Goal: Entertainment & Leisure: Browse casually

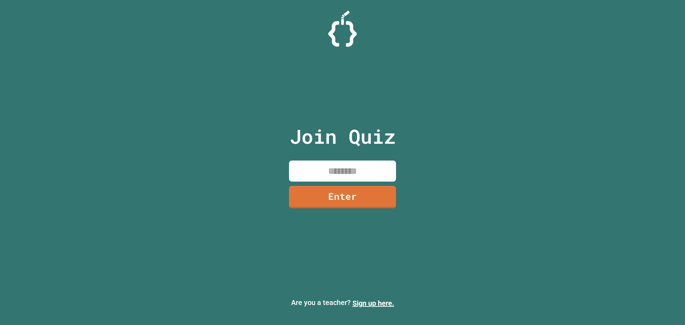
drag, startPoint x: 342, startPoint y: 174, endPoint x: 335, endPoint y: 172, distance: 7.9
click at [336, 172] on input at bounding box center [342, 171] width 107 height 21
type input "********"
click at [376, 200] on link "Enter" at bounding box center [342, 197] width 107 height 24
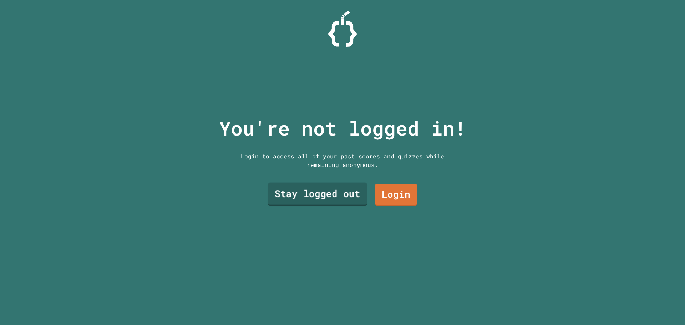
drag, startPoint x: 310, startPoint y: 192, endPoint x: 309, endPoint y: 188, distance: 4.0
click at [309, 188] on link "Stay logged out" at bounding box center [318, 195] width 100 height 24
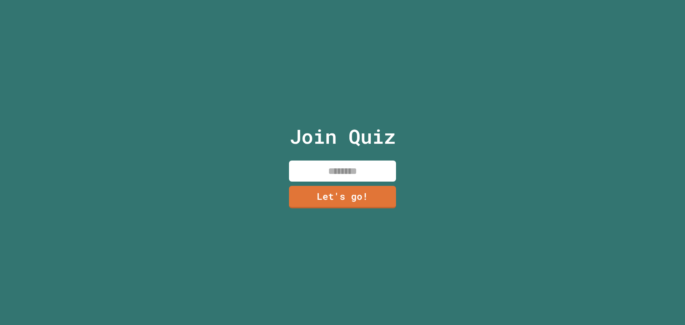
click at [369, 177] on input at bounding box center [342, 171] width 107 height 21
type input "******"
click at [347, 199] on link "Let's go!" at bounding box center [342, 197] width 107 height 24
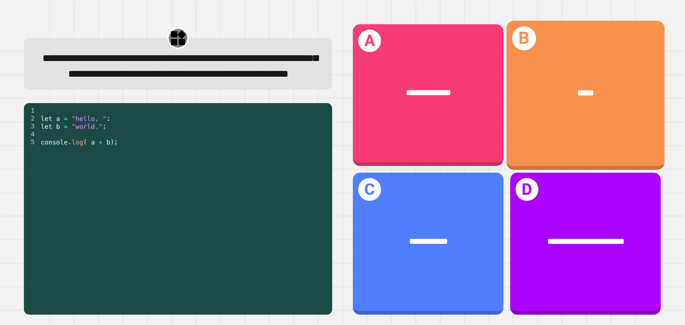
click at [541, 74] on div "*****" at bounding box center [586, 93] width 158 height 48
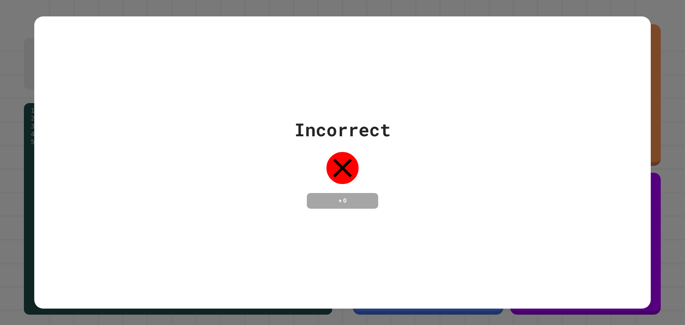
drag, startPoint x: 321, startPoint y: 216, endPoint x: 318, endPoint y: 183, distance: 33.0
click at [319, 207] on div "+ 0" at bounding box center [342, 201] width 71 height 16
drag, startPoint x: 342, startPoint y: 155, endPoint x: 341, endPoint y: 147, distance: 7.9
click at [342, 154] on icon at bounding box center [343, 168] width 32 height 32
drag, startPoint x: 374, startPoint y: 118, endPoint x: 370, endPoint y: 123, distance: 6.4
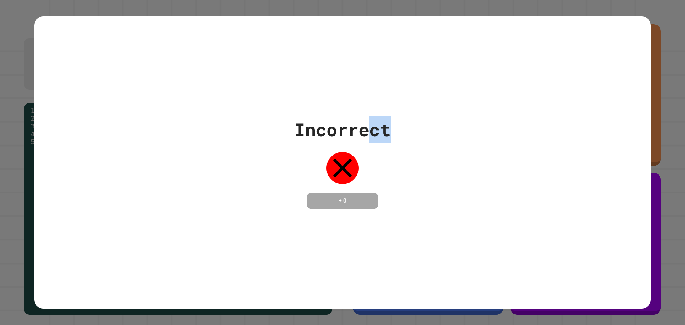
click at [370, 122] on div "Incorrect" at bounding box center [343, 129] width 96 height 27
drag, startPoint x: 334, startPoint y: 125, endPoint x: 474, endPoint y: 152, distance: 142.6
click at [474, 152] on div "Incorrect + 0" at bounding box center [342, 162] width 617 height 92
click at [453, 139] on div "Incorrect + 0" at bounding box center [342, 162] width 617 height 92
drag, startPoint x: 389, startPoint y: 125, endPoint x: 67, endPoint y: 121, distance: 322.0
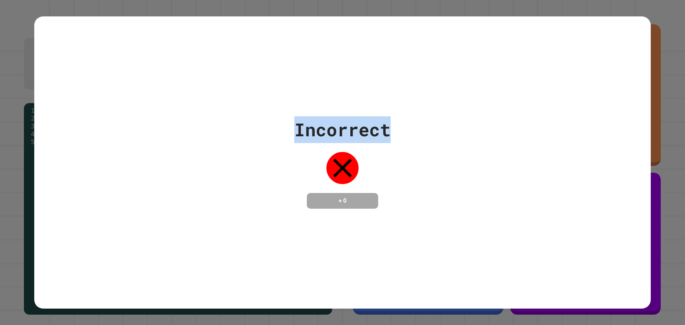
click at [67, 121] on div "Incorrect + 0" at bounding box center [342, 162] width 617 height 92
click at [118, 97] on div "Incorrect + 0" at bounding box center [342, 162] width 617 height 293
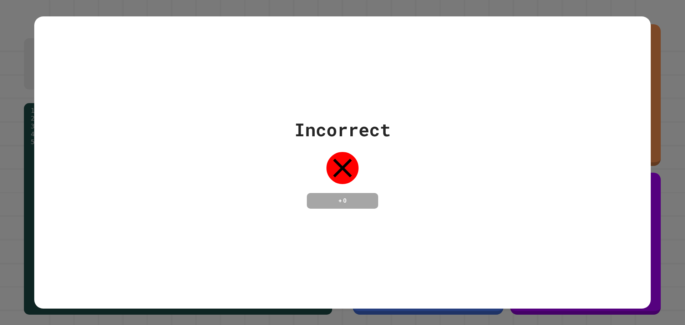
drag, startPoint x: 685, startPoint y: 143, endPoint x: 538, endPoint y: 90, distance: 156.1
click at [538, 90] on div "Incorrect + 0" at bounding box center [342, 162] width 617 height 293
drag, startPoint x: 544, startPoint y: 88, endPoint x: 533, endPoint y: 86, distance: 10.9
click at [536, 87] on div "Incorrect + 0" at bounding box center [342, 162] width 617 height 293
drag, startPoint x: 496, startPoint y: 79, endPoint x: 475, endPoint y: 75, distance: 21.7
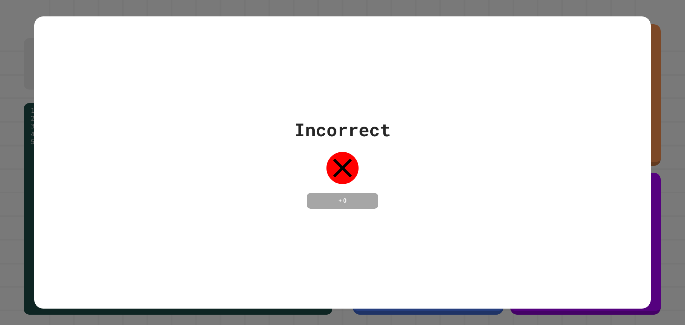
click at [488, 77] on div "Incorrect + 0" at bounding box center [342, 162] width 617 height 293
drag, startPoint x: 447, startPoint y: 74, endPoint x: 389, endPoint y: 71, distance: 58.6
click at [400, 72] on div "Incorrect + 0" at bounding box center [342, 162] width 617 height 293
drag, startPoint x: 380, startPoint y: 71, endPoint x: 361, endPoint y: 71, distance: 19.3
click at [374, 71] on div "Incorrect + 0" at bounding box center [342, 162] width 617 height 293
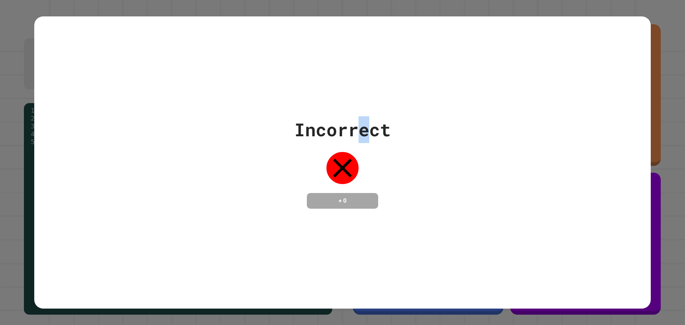
drag, startPoint x: 361, startPoint y: 71, endPoint x: 340, endPoint y: 72, distance: 20.7
click at [348, 71] on div "Incorrect + 0" at bounding box center [342, 162] width 617 height 293
drag, startPoint x: 270, startPoint y: 69, endPoint x: 258, endPoint y: 68, distance: 11.4
click at [267, 68] on div "Incorrect + 0" at bounding box center [342, 162] width 617 height 293
click at [258, 68] on div "Incorrect + 0" at bounding box center [342, 162] width 617 height 293
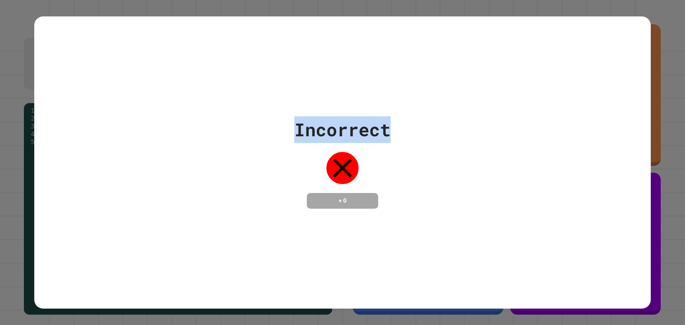
drag, startPoint x: 258, startPoint y: 68, endPoint x: 267, endPoint y: 68, distance: 8.2
click at [263, 68] on div "Incorrect + 0" at bounding box center [342, 162] width 617 height 293
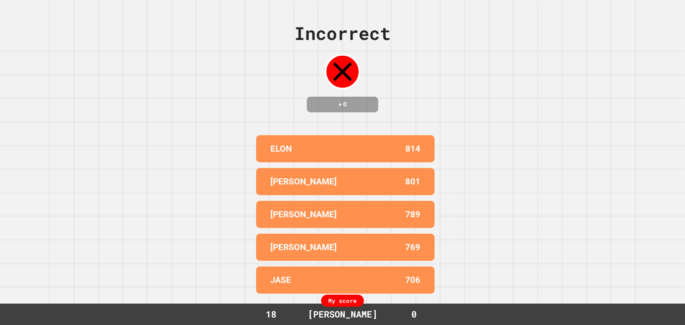
drag, startPoint x: 326, startPoint y: 116, endPoint x: 333, endPoint y: 126, distance: 12.0
click at [333, 126] on div "Incorrect + 0 ELON 814 [PERSON_NAME] 801 [PERSON_NAME] 789 [PERSON_NAME] 769 JA…" at bounding box center [342, 162] width 685 height 325
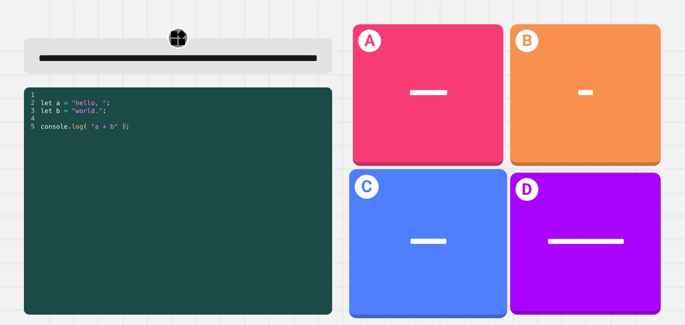
click at [414, 203] on div "**********" at bounding box center [429, 243] width 158 height 149
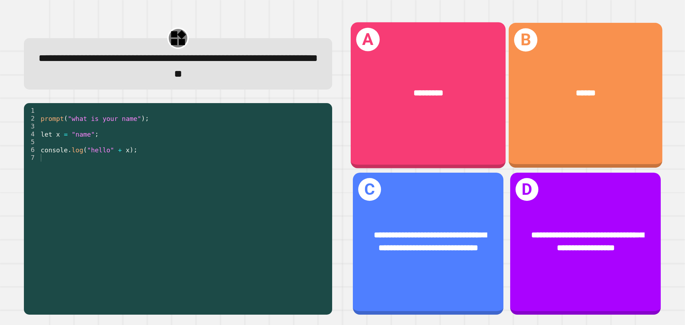
drag, startPoint x: 494, startPoint y: 145, endPoint x: 514, endPoint y: 157, distance: 23.9
click at [514, 157] on div "**********" at bounding box center [507, 169] width 322 height 305
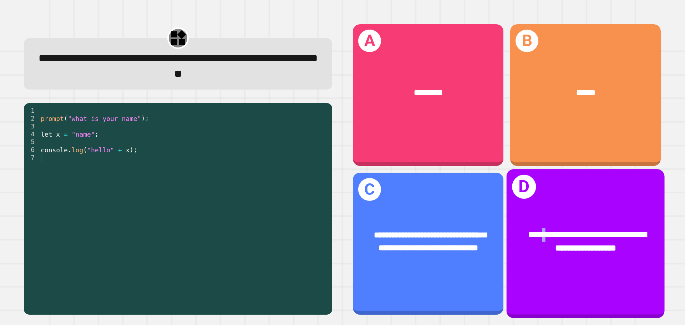
click at [548, 181] on div "**********" at bounding box center [586, 243] width 158 height 149
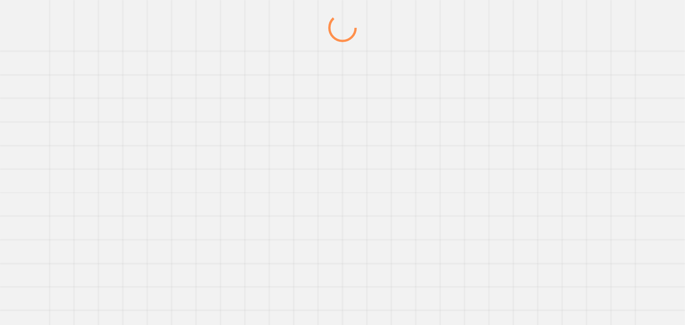
click at [501, 157] on div at bounding box center [343, 170] width 658 height 312
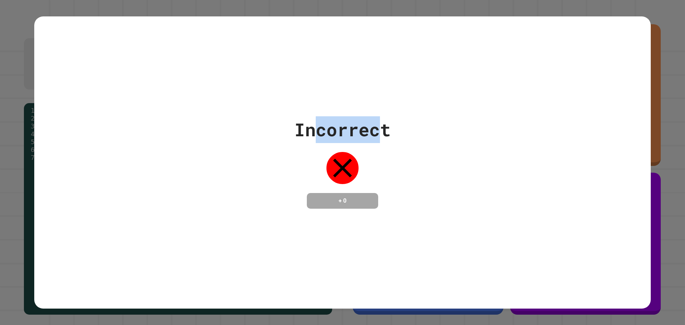
click at [285, 78] on div "Incorrect + 0" at bounding box center [342, 162] width 617 height 293
drag, startPoint x: 322, startPoint y: 342, endPoint x: 389, endPoint y: 342, distance: 67.5
click at [389, 325] on html "**********" at bounding box center [342, 162] width 685 height 325
drag, startPoint x: 524, startPoint y: 272, endPoint x: 0, endPoint y: 114, distance: 548.0
click at [0, 122] on div "Incorrect + 0" at bounding box center [342, 162] width 685 height 325
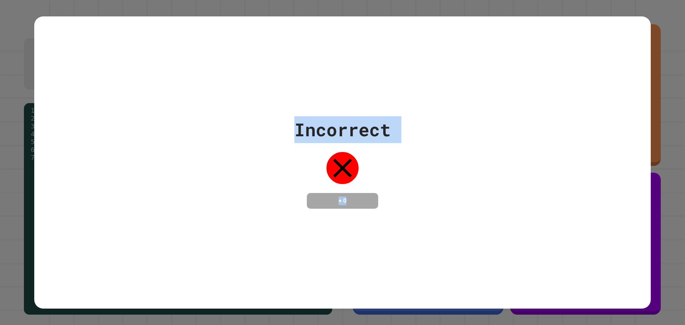
click at [336, 54] on div "Incorrect + 0" at bounding box center [342, 162] width 617 height 293
drag, startPoint x: 338, startPoint y: 54, endPoint x: 346, endPoint y: 62, distance: 11.4
click at [338, 54] on div "Incorrect + 0" at bounding box center [342, 162] width 617 height 293
click at [536, 108] on div "Incorrect + 0" at bounding box center [342, 162] width 617 height 293
click at [541, 107] on div "Incorrect + 0" at bounding box center [342, 162] width 617 height 293
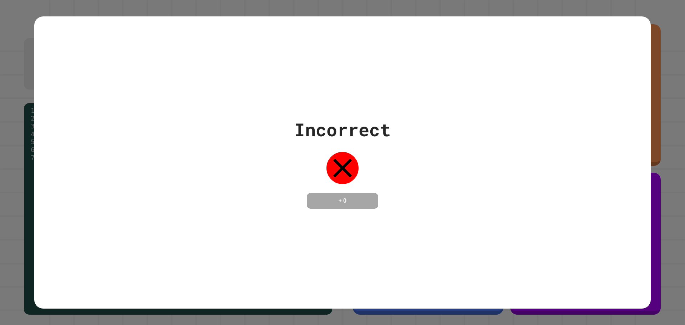
drag, startPoint x: 541, startPoint y: 107, endPoint x: 514, endPoint y: 125, distance: 32.2
click at [527, 120] on div "Incorrect + 0" at bounding box center [342, 162] width 617 height 293
drag, startPoint x: 307, startPoint y: 25, endPoint x: 59, endPoint y: 110, distance: 262.3
click at [59, 114] on div "Incorrect + 0" at bounding box center [342, 162] width 617 height 293
drag, startPoint x: 141, startPoint y: 75, endPoint x: 139, endPoint y: 79, distance: 3.7
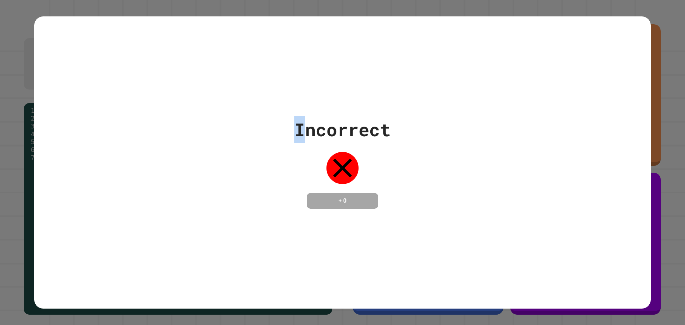
click at [141, 75] on div "Incorrect + 0" at bounding box center [342, 162] width 617 height 293
click at [139, 79] on div "Incorrect + 0" at bounding box center [342, 162] width 617 height 293
drag, startPoint x: 143, startPoint y: 79, endPoint x: 139, endPoint y: 76, distance: 5.3
click at [143, 78] on div "Incorrect + 0" at bounding box center [342, 162] width 617 height 293
drag, startPoint x: 125, startPoint y: 69, endPoint x: 116, endPoint y: 72, distance: 9.2
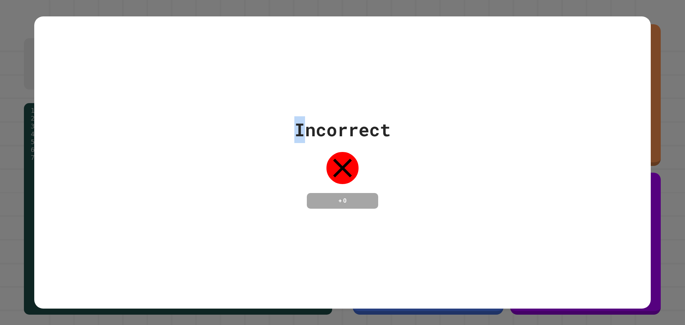
drag, startPoint x: 116, startPoint y: 72, endPoint x: 104, endPoint y: 56, distance: 20.4
click at [104, 53] on div "Incorrect + 0" at bounding box center [342, 162] width 617 height 293
click at [108, 52] on div "Incorrect + 0" at bounding box center [342, 162] width 617 height 293
click at [114, 52] on div "Incorrect + 0" at bounding box center [342, 162] width 617 height 293
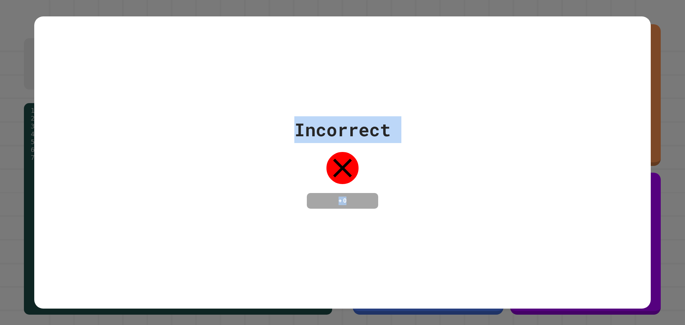
drag, startPoint x: 104, startPoint y: 129, endPoint x: 444, endPoint y: 213, distance: 349.7
click at [444, 213] on div "Incorrect + 0" at bounding box center [342, 162] width 617 height 293
click at [660, 303] on div "Incorrect + 0" at bounding box center [342, 162] width 685 height 325
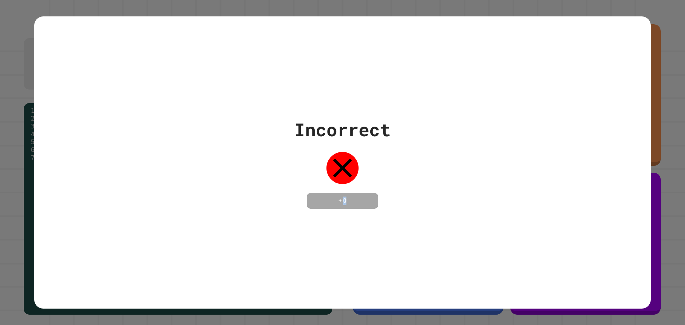
click at [660, 303] on div "Incorrect + 0" at bounding box center [342, 162] width 685 height 325
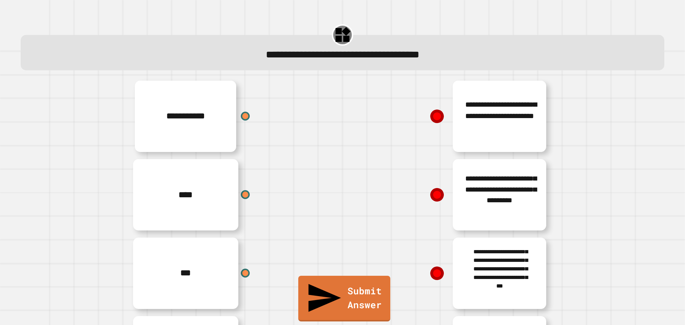
click at [312, 136] on div "**********" at bounding box center [236, 116] width 214 height 79
drag, startPoint x: 164, startPoint y: 99, endPoint x: 237, endPoint y: 145, distance: 86.7
click at [237, 145] on div "**********" at bounding box center [236, 116] width 214 height 79
drag, startPoint x: 283, startPoint y: 119, endPoint x: 295, endPoint y: 121, distance: 11.9
click at [285, 119] on div "**********" at bounding box center [236, 116] width 214 height 79
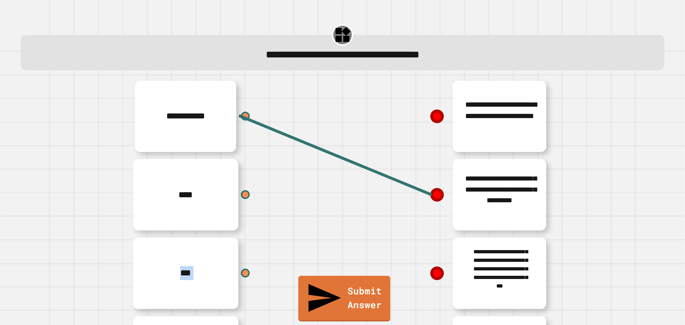
drag, startPoint x: 237, startPoint y: 191, endPoint x: 313, endPoint y: 192, distance: 76.8
click at [399, 149] on div "**********" at bounding box center [343, 234] width 428 height 314
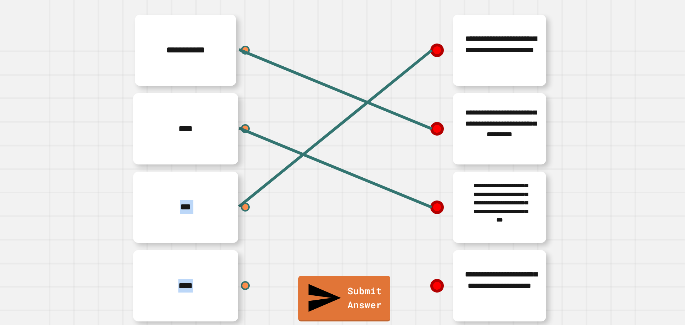
scroll to position [78, 0]
drag, startPoint x: 428, startPoint y: 108, endPoint x: 427, endPoint y: 113, distance: 5.1
click at [427, 113] on div "**********" at bounding box center [450, 129] width 214 height 79
drag, startPoint x: 427, startPoint y: 115, endPoint x: 424, endPoint y: 125, distance: 10.3
click at [428, 125] on icon at bounding box center [437, 129] width 18 height 18
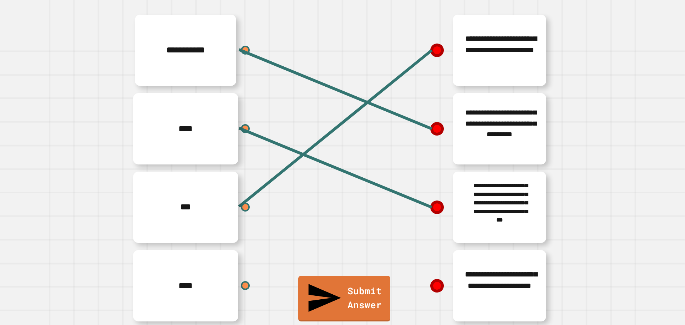
drag, startPoint x: 426, startPoint y: 118, endPoint x: 230, endPoint y: 56, distance: 205.4
click at [373, 99] on div "**********" at bounding box center [450, 129] width 214 height 79
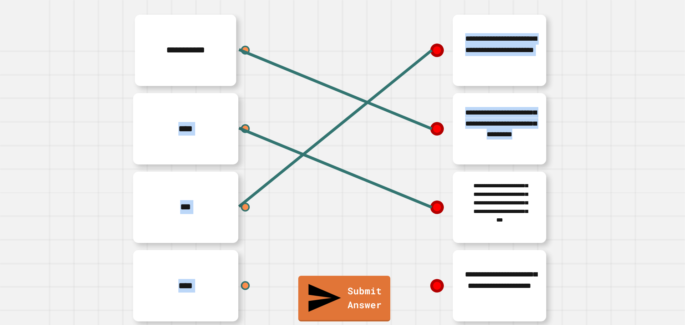
drag, startPoint x: 238, startPoint y: 39, endPoint x: 381, endPoint y: 218, distance: 229.4
click at [381, 218] on div "**********" at bounding box center [343, 168] width 428 height 314
click at [379, 215] on div "**********" at bounding box center [450, 207] width 214 height 79
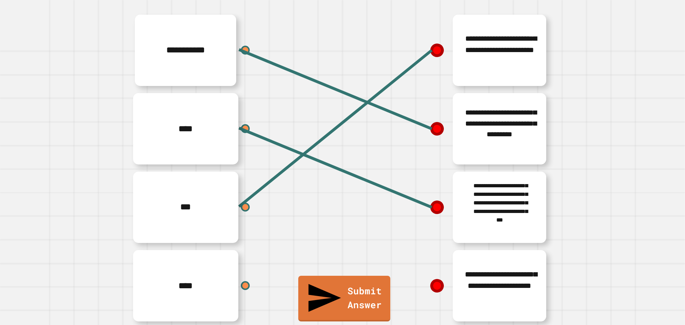
drag, startPoint x: 423, startPoint y: 200, endPoint x: 429, endPoint y: 196, distance: 7.1
click at [428, 198] on icon at bounding box center [437, 207] width 18 height 18
click at [429, 196] on line at bounding box center [335, 167] width 193 height 79
click at [430, 200] on icon at bounding box center [437, 207] width 15 height 15
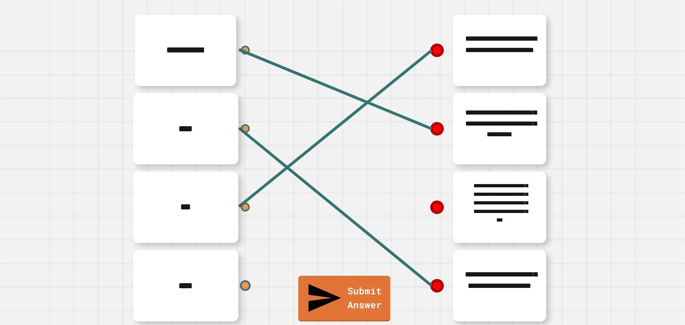
drag, startPoint x: 249, startPoint y: 273, endPoint x: 240, endPoint y: 275, distance: 9.5
click at [241, 274] on div "****" at bounding box center [236, 286] width 214 height 79
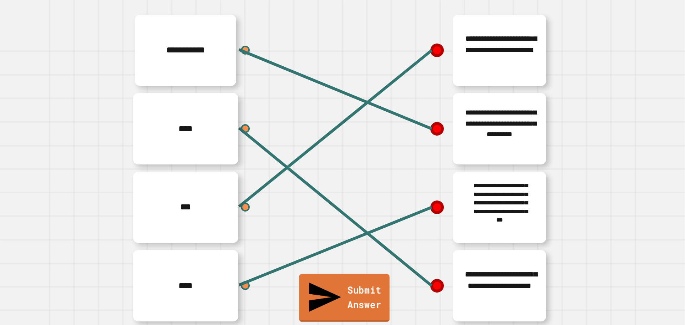
click at [341, 307] on link "Submit Answer" at bounding box center [344, 298] width 91 height 48
